Goal: Transaction & Acquisition: Purchase product/service

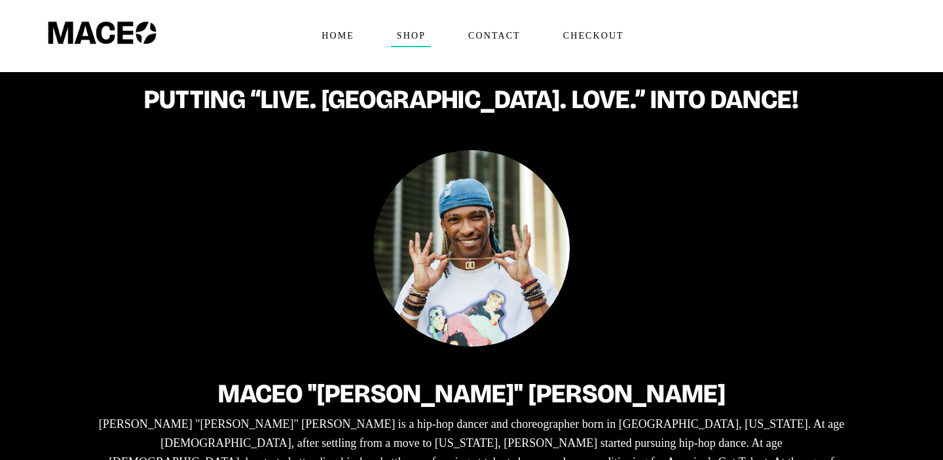
click at [403, 31] on span "Shop" at bounding box center [411, 36] width 40 height 21
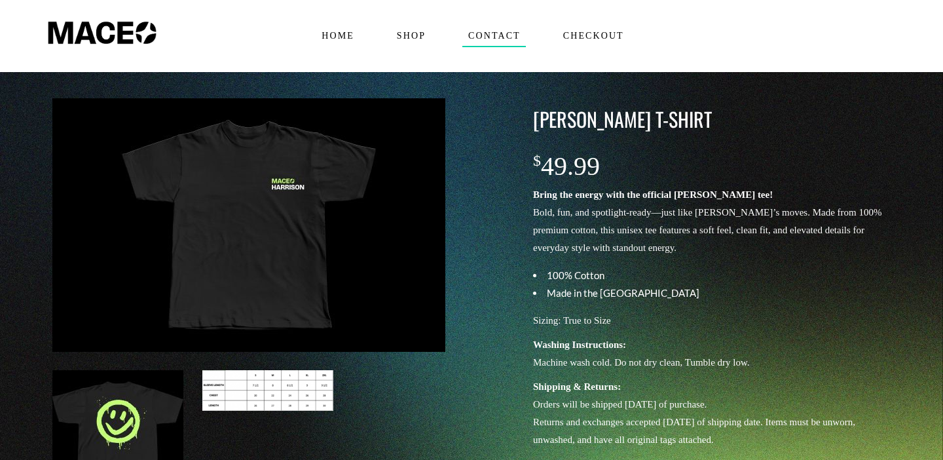
click at [500, 34] on span "Contact" at bounding box center [494, 36] width 64 height 21
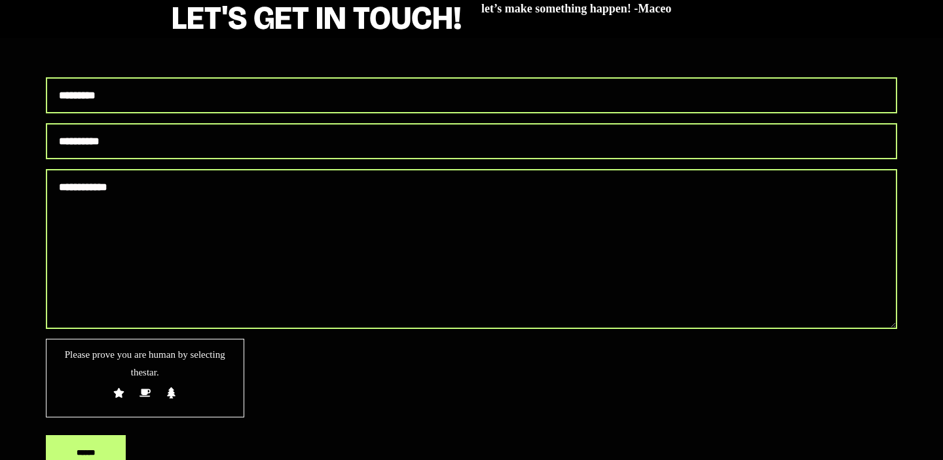
scroll to position [36, 0]
